Goal: Download file/media

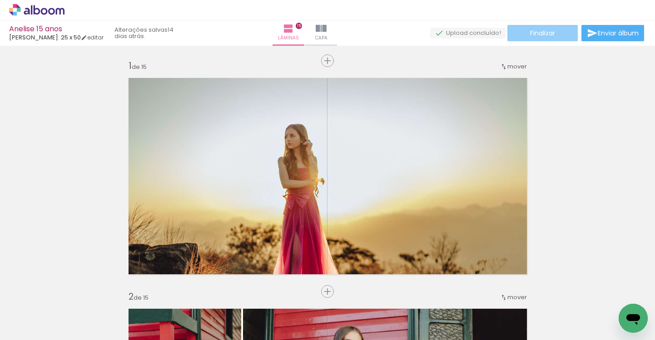
click at [547, 33] on span "Finalizar" at bounding box center [542, 33] width 25 height 6
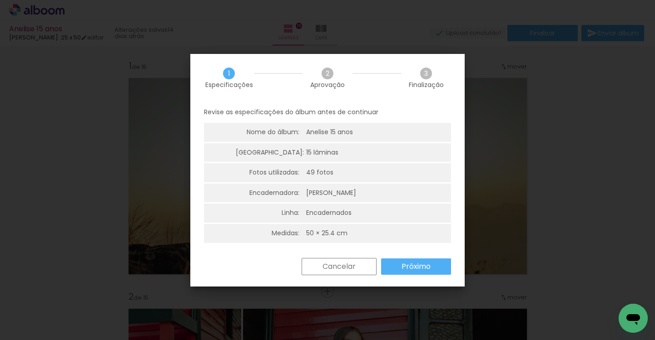
click at [390, 261] on paper-button "Próximo" at bounding box center [416, 267] width 70 height 16
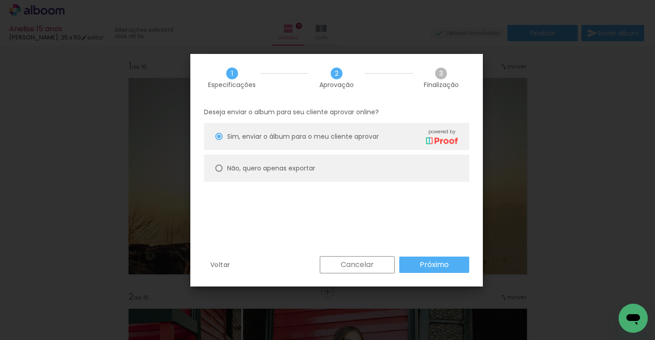
click at [390, 176] on paper-radio-button "Não, quero apenas exportar" at bounding box center [336, 168] width 265 height 27
type paper-radio-button "on"
click at [0, 0] on slot "Próximo" at bounding box center [0, 0] width 0 height 0
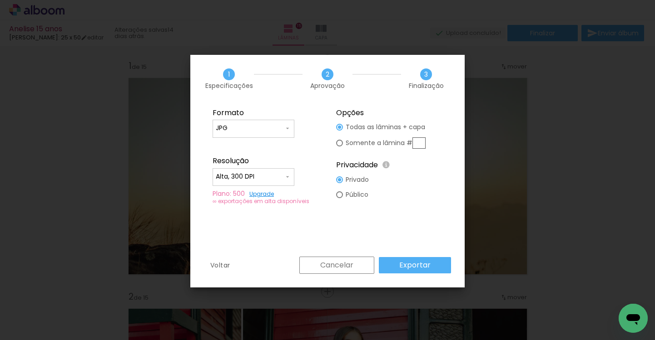
click at [0, 0] on slot "Exportar" at bounding box center [0, 0] width 0 height 0
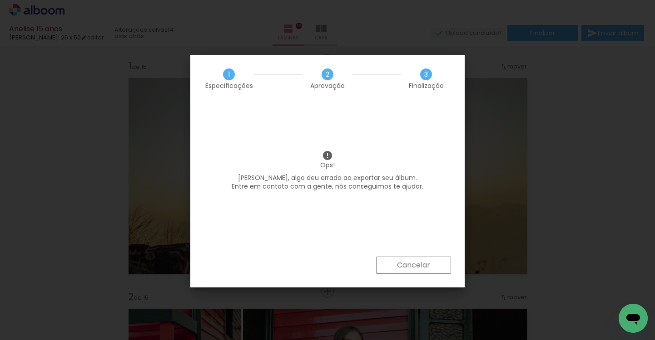
click at [0, 0] on slot "Cancelar" at bounding box center [0, 0] width 0 height 0
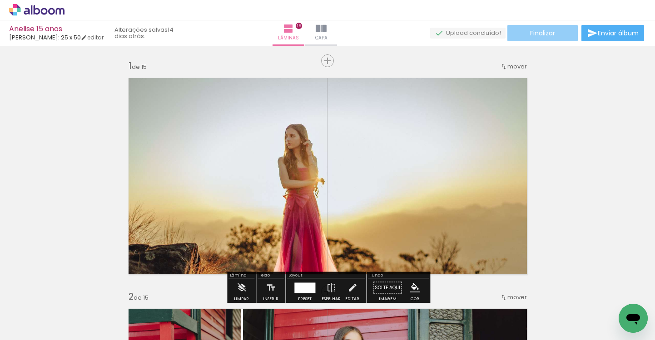
click at [552, 40] on paper-button "Finalizar" at bounding box center [542, 33] width 70 height 16
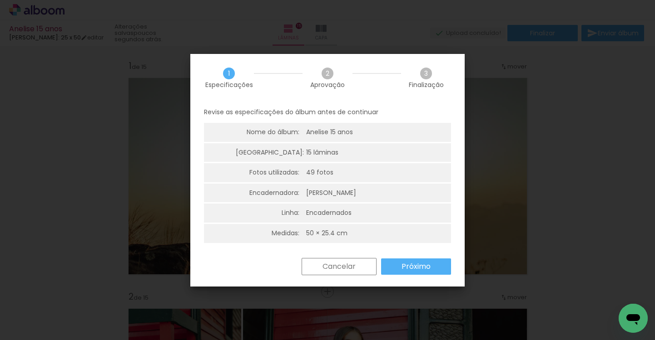
click at [0, 0] on slot "Próximo" at bounding box center [0, 0] width 0 height 0
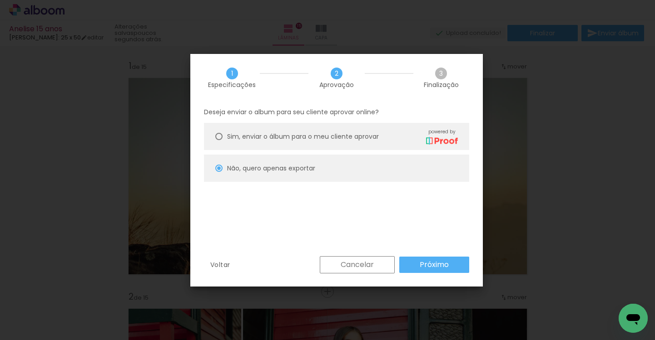
click at [422, 270] on paper-button "Próximo" at bounding box center [434, 265] width 70 height 16
type input "Alta, 300 DPI"
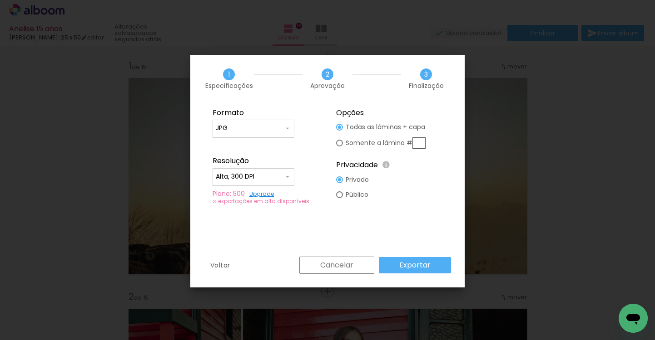
click at [0, 0] on slot "Exportar" at bounding box center [0, 0] width 0 height 0
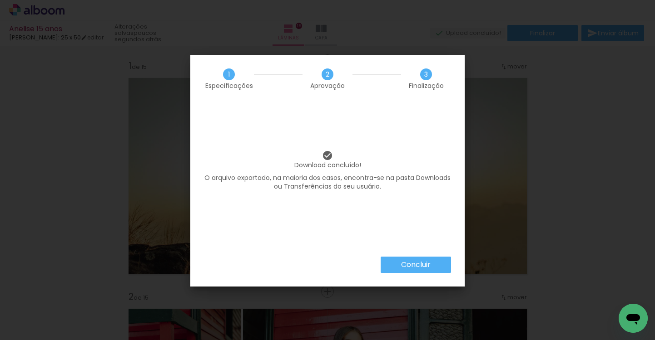
click at [0, 0] on slot "Concluir" at bounding box center [0, 0] width 0 height 0
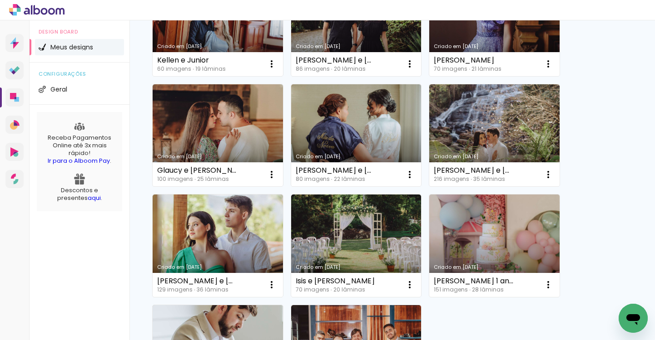
scroll to position [697, 0]
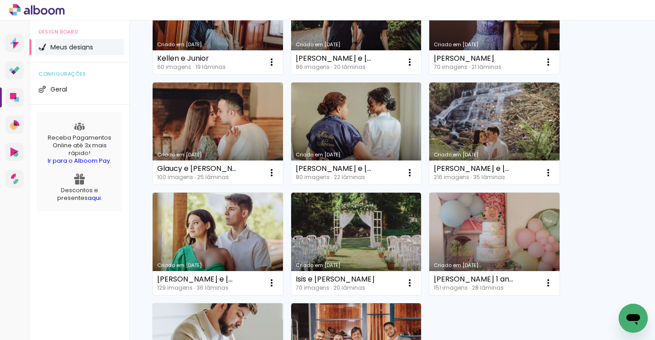
click at [111, 259] on div "Design Board Meus designs configurações Geral Receba Pagamentos Online até 3x m…" at bounding box center [80, 190] width 100 height 340
